Goal: Task Accomplishment & Management: Use online tool/utility

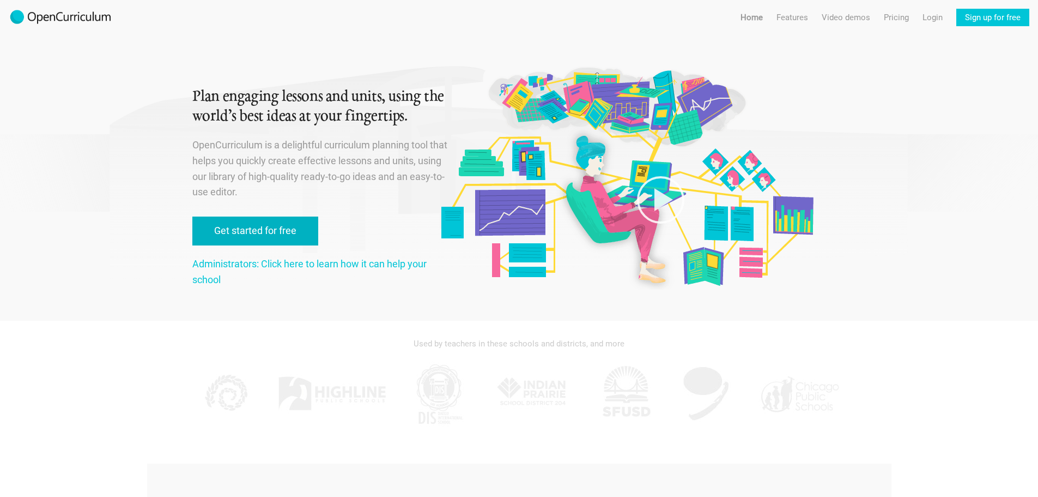
click at [282, 226] on link "Get started for free" at bounding box center [255, 230] width 126 height 29
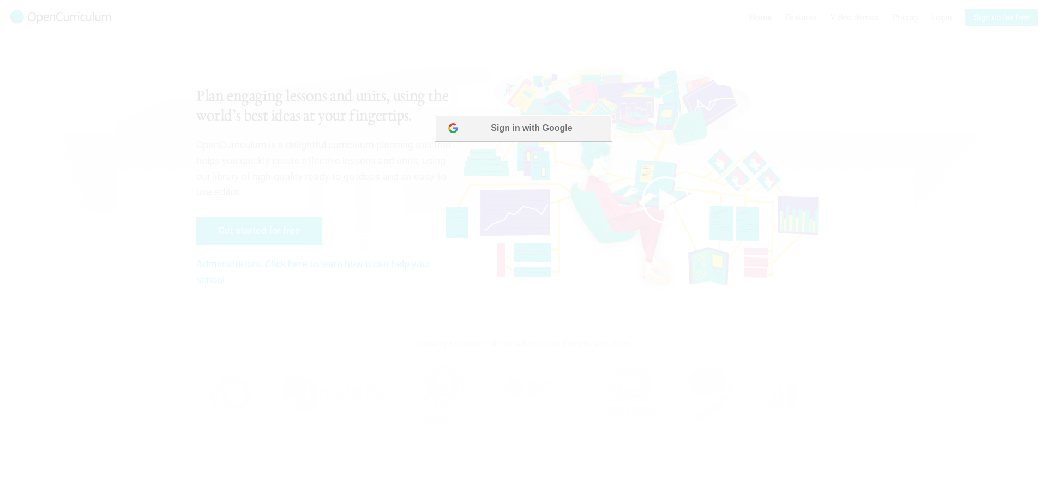
click at [473, 130] on button "Sign in with Google" at bounding box center [522, 127] width 177 height 27
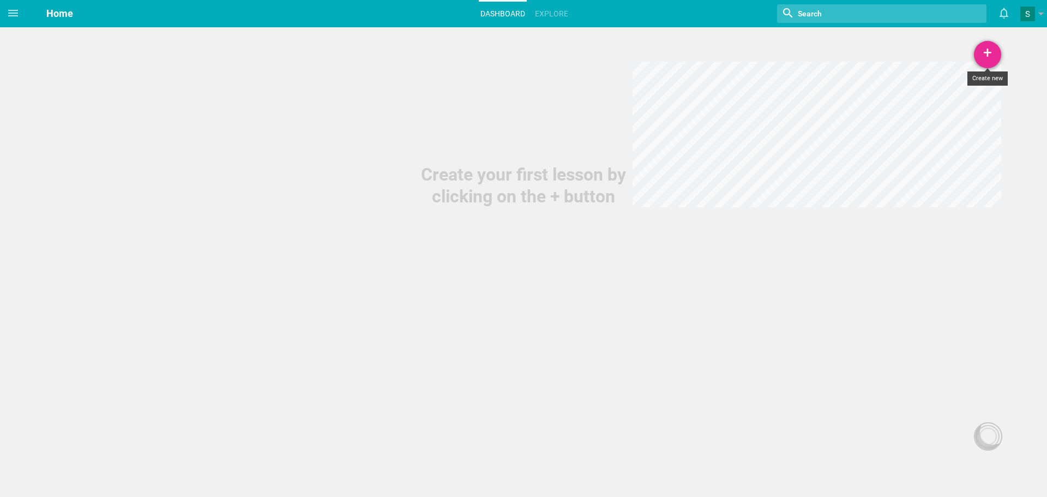
click at [977, 50] on div "+" at bounding box center [987, 54] width 27 height 27
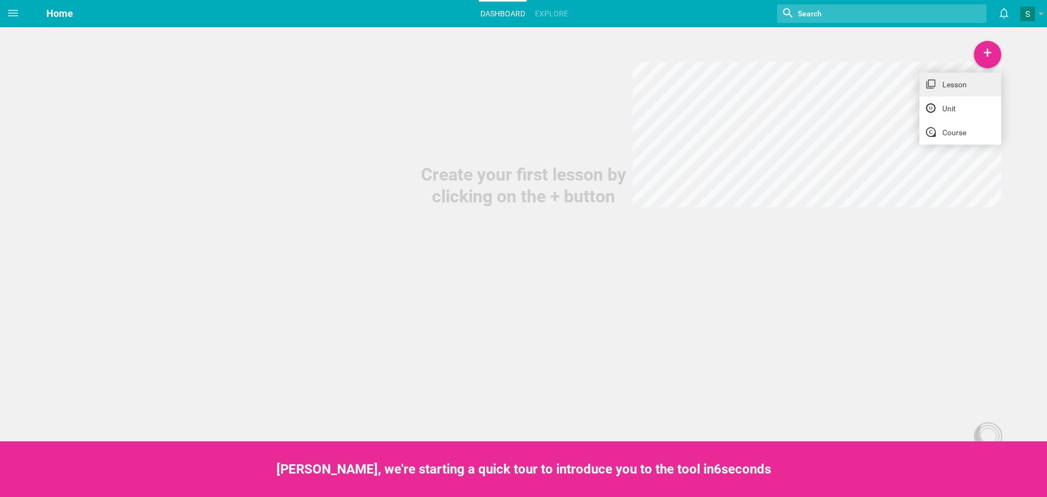
click at [962, 86] on link "Lesson" at bounding box center [960, 85] width 82 height 24
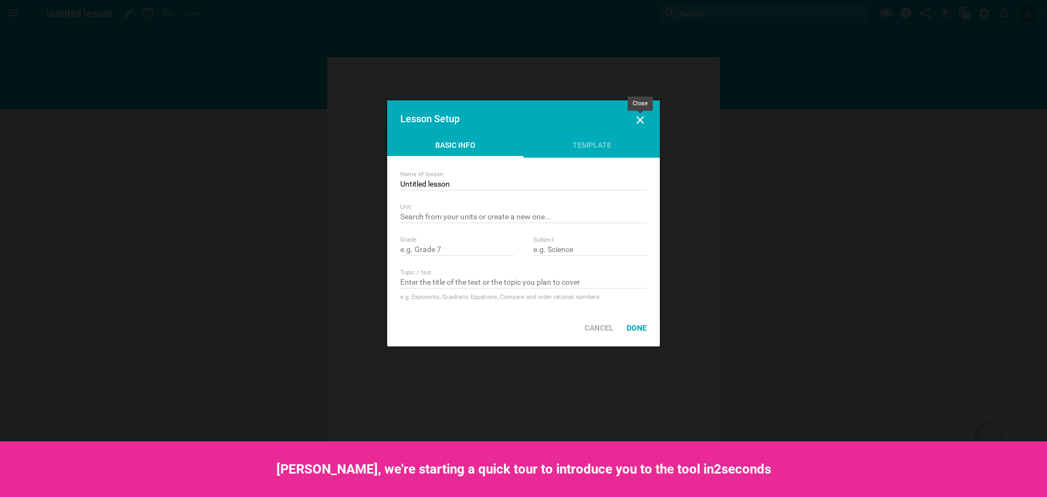
click at [639, 118] on icon at bounding box center [639, 119] width 13 height 13
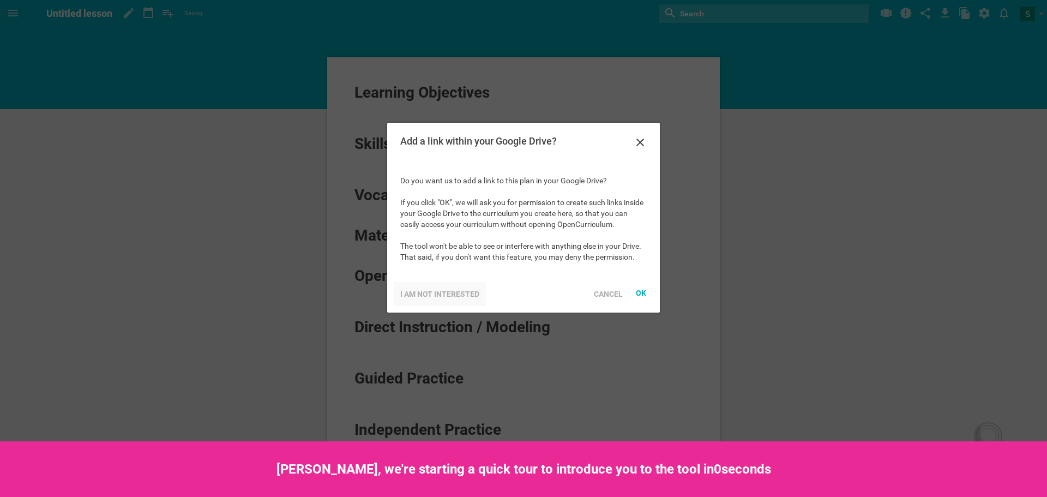
click at [470, 296] on div "I am not interested" at bounding box center [440, 294] width 92 height 24
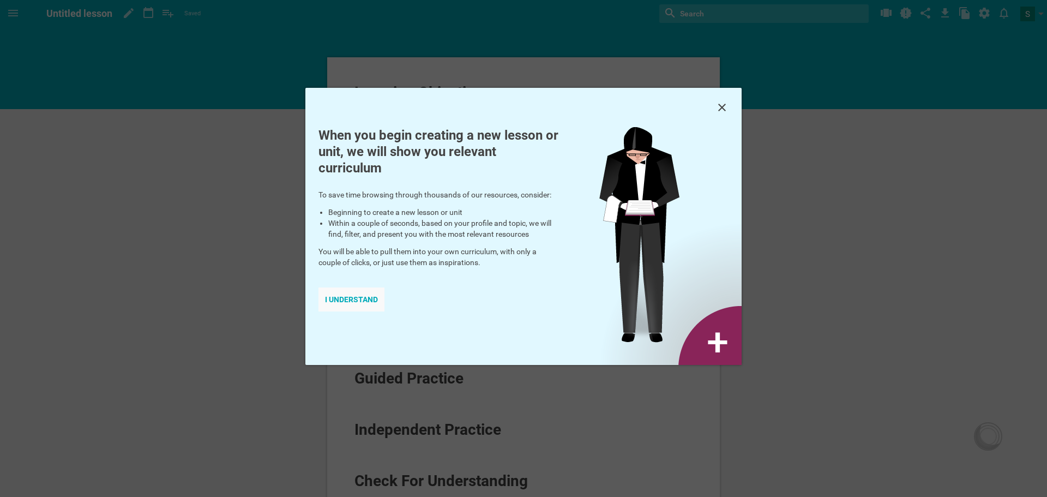
click at [360, 294] on div "I understand" at bounding box center [351, 299] width 66 height 24
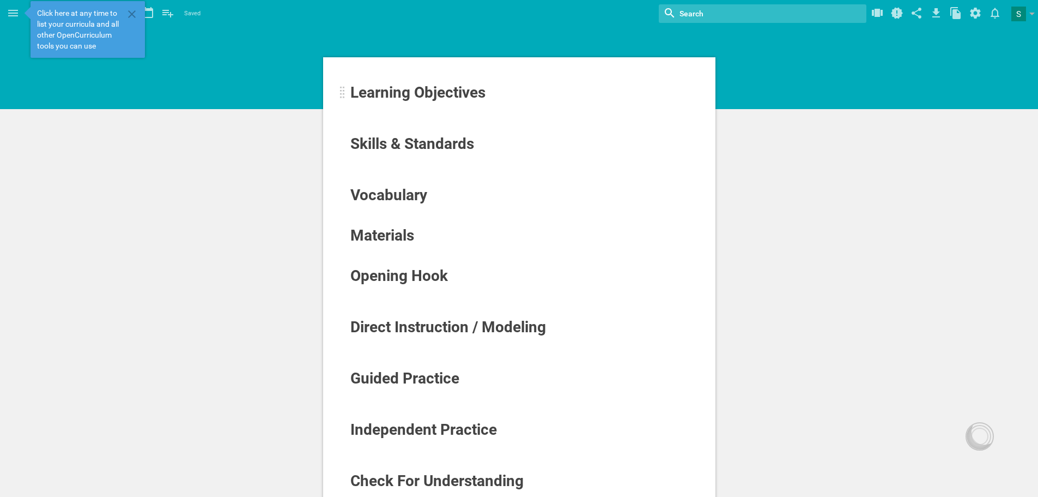
click at [432, 95] on span "Learning Objectives" at bounding box center [418, 92] width 135 height 18
click at [16, 11] on icon at bounding box center [13, 13] width 10 height 7
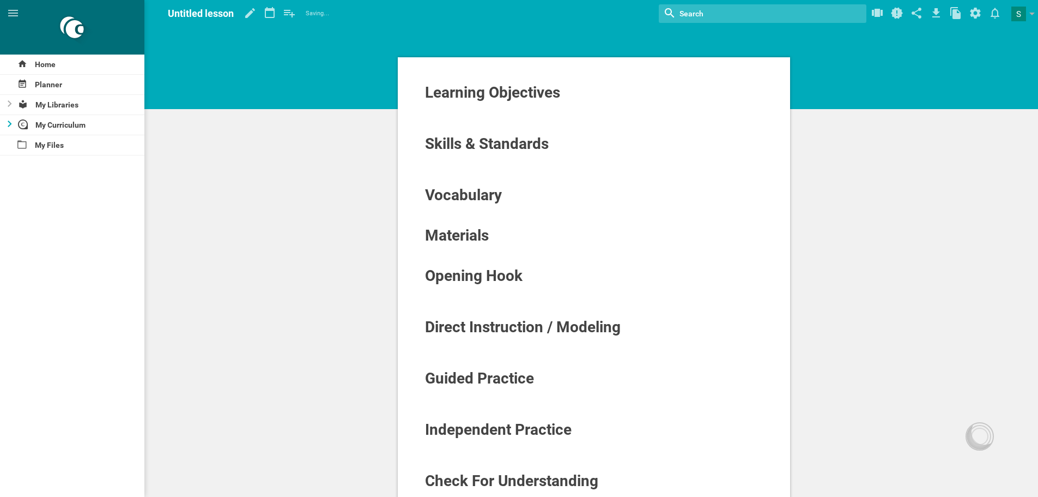
click at [8, 122] on icon at bounding box center [10, 123] width 4 height 7
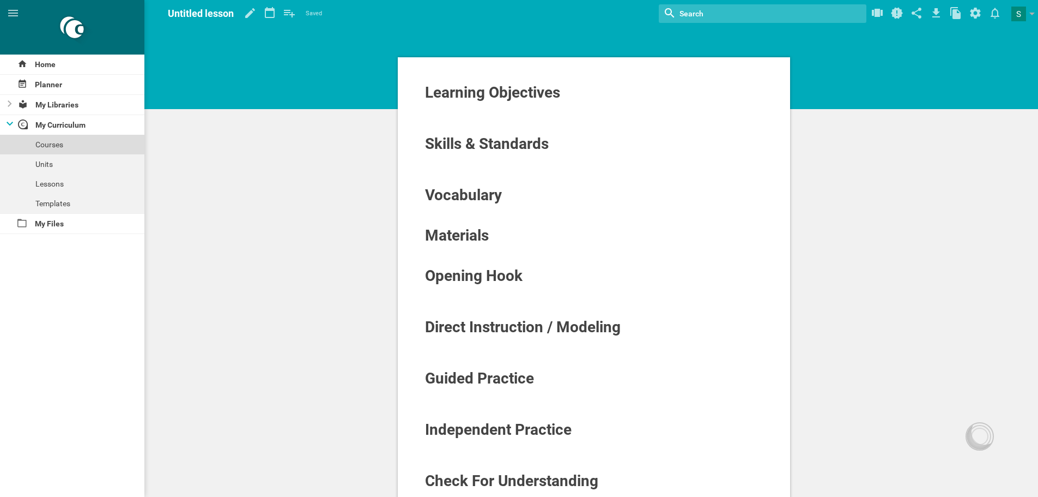
click at [60, 144] on div "Courses" at bounding box center [72, 145] width 144 height 20
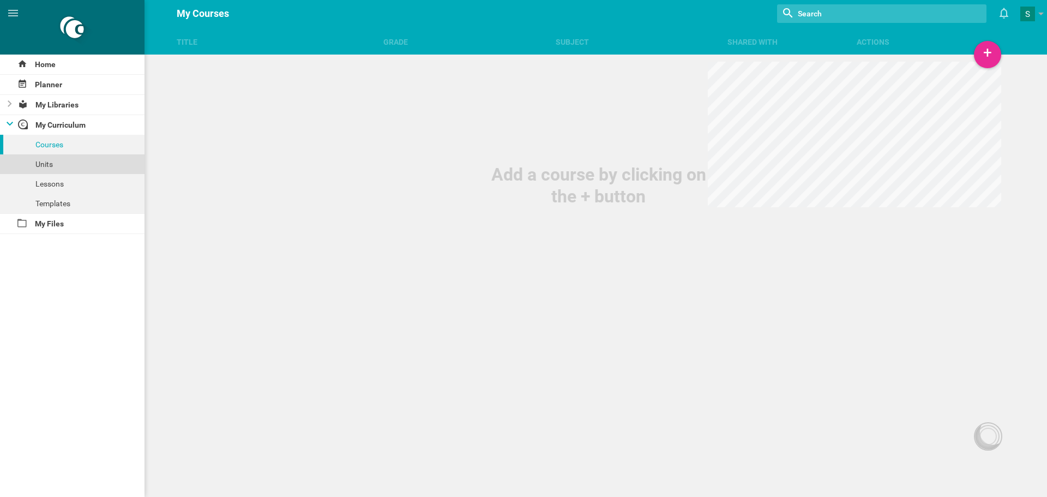
click at [49, 166] on div "Units" at bounding box center [72, 164] width 144 height 20
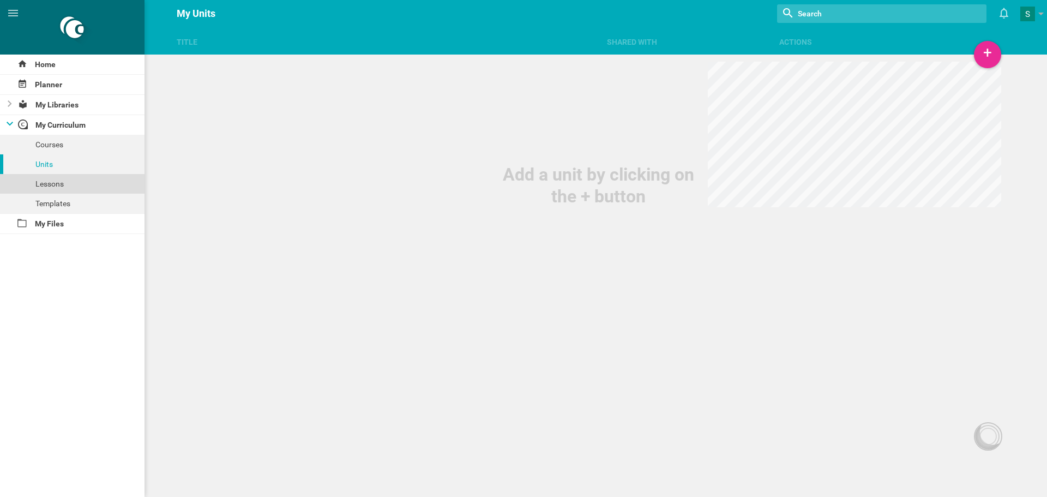
click at [50, 185] on div "Lessons" at bounding box center [72, 184] width 144 height 20
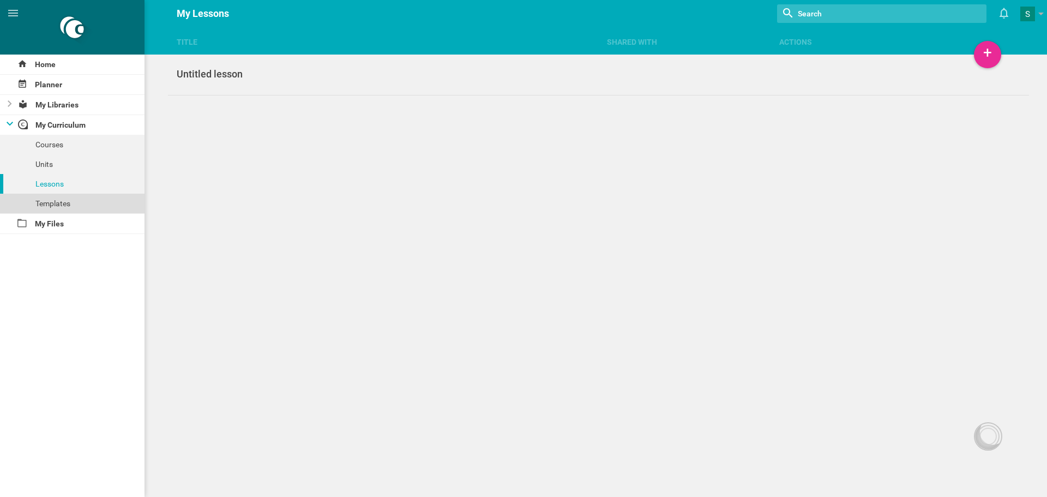
click at [63, 200] on div "Templates" at bounding box center [72, 204] width 144 height 20
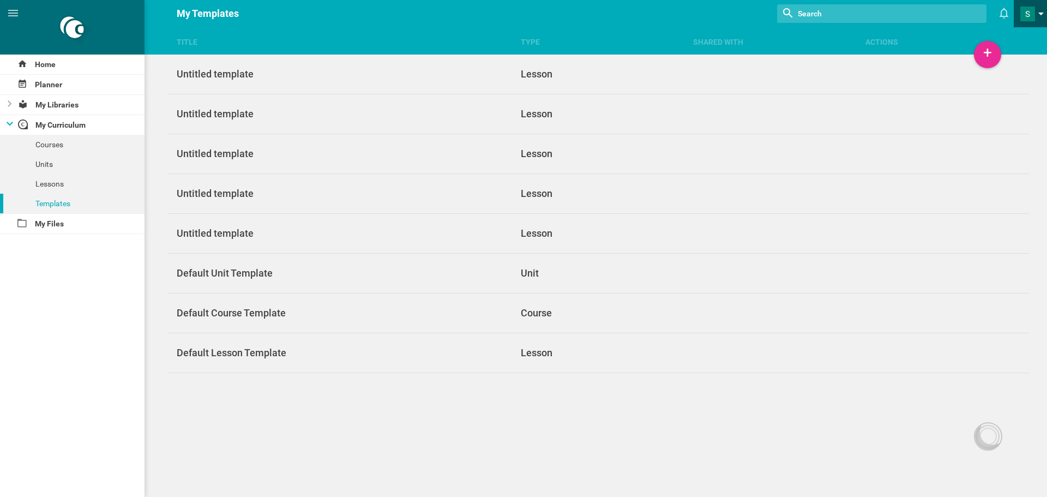
click at [1037, 11] on link at bounding box center [1033, 13] width 27 height 27
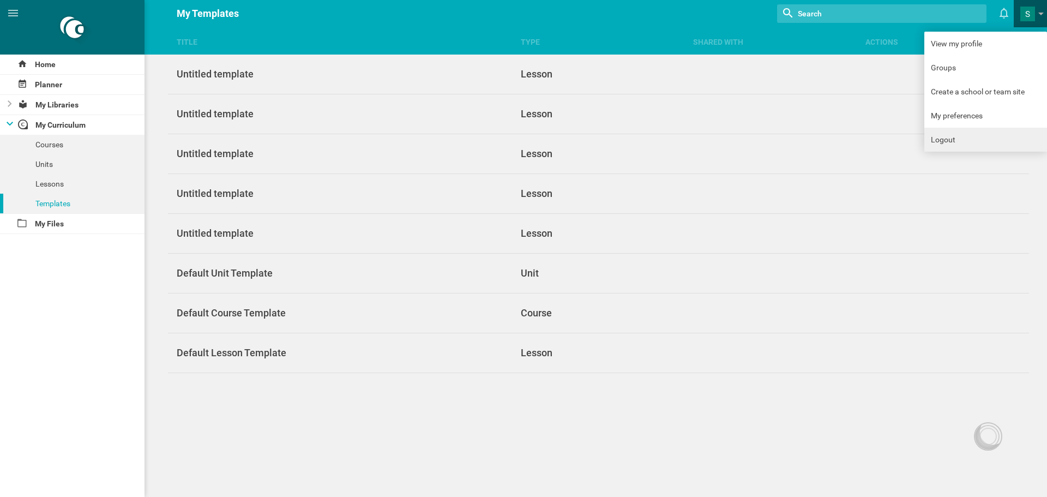
click at [981, 136] on link "Logout" at bounding box center [985, 140] width 123 height 24
